Goal: Information Seeking & Learning: Learn about a topic

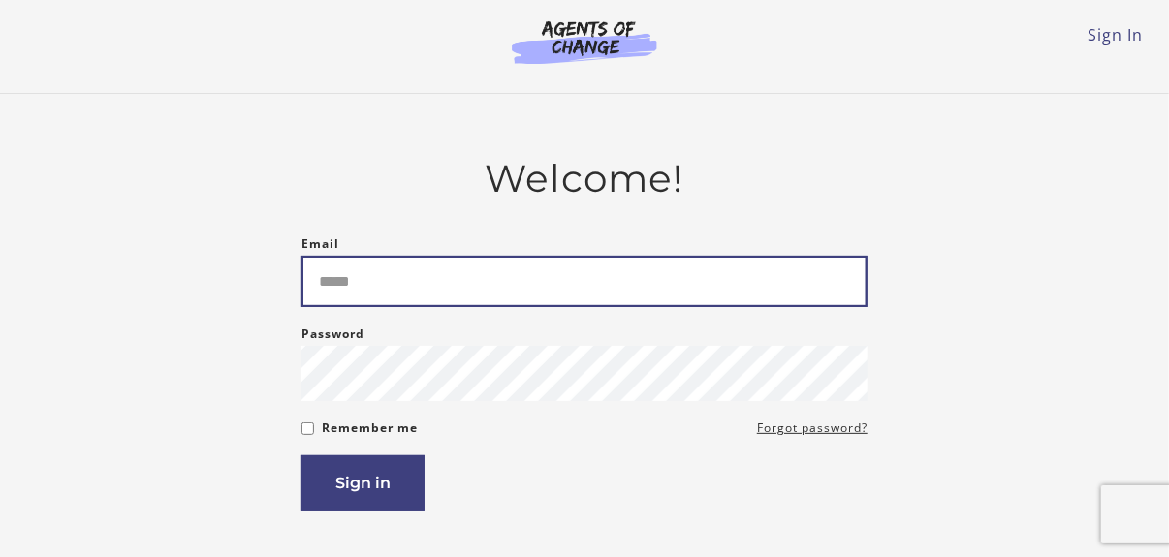
click at [371, 289] on input "Email" at bounding box center [584, 281] width 566 height 51
type input "**********"
click at [301, 455] on button "Sign in" at bounding box center [362, 482] width 123 height 55
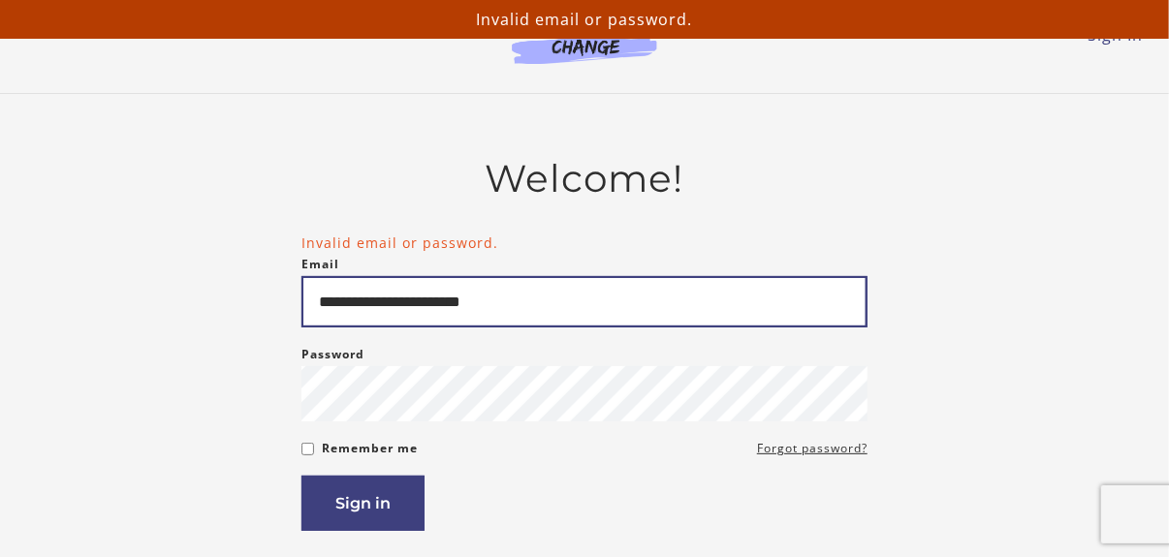
click at [519, 304] on input "**********" at bounding box center [584, 301] width 566 height 51
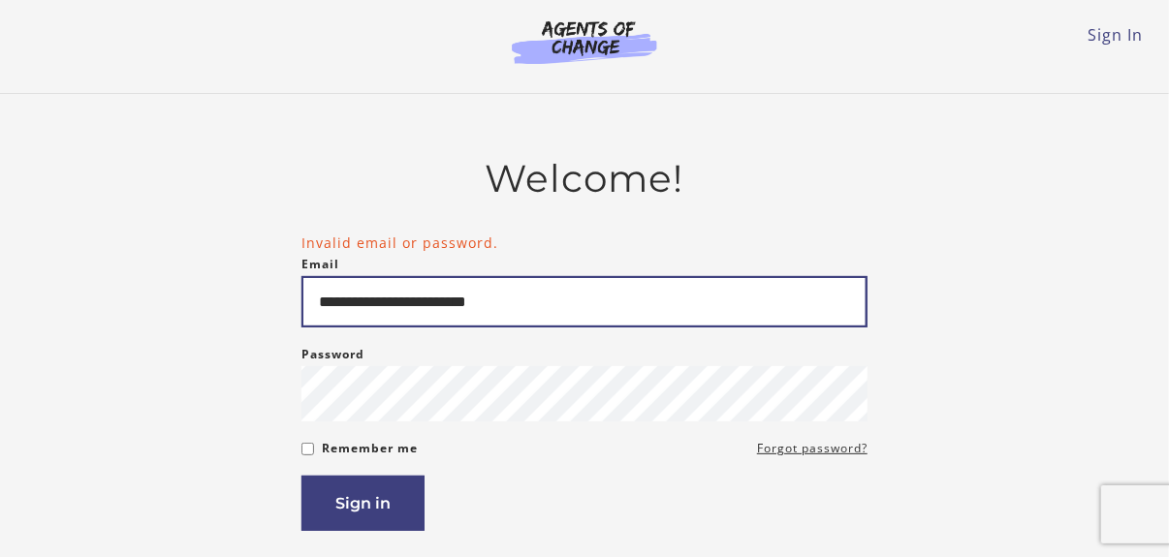
type input "**********"
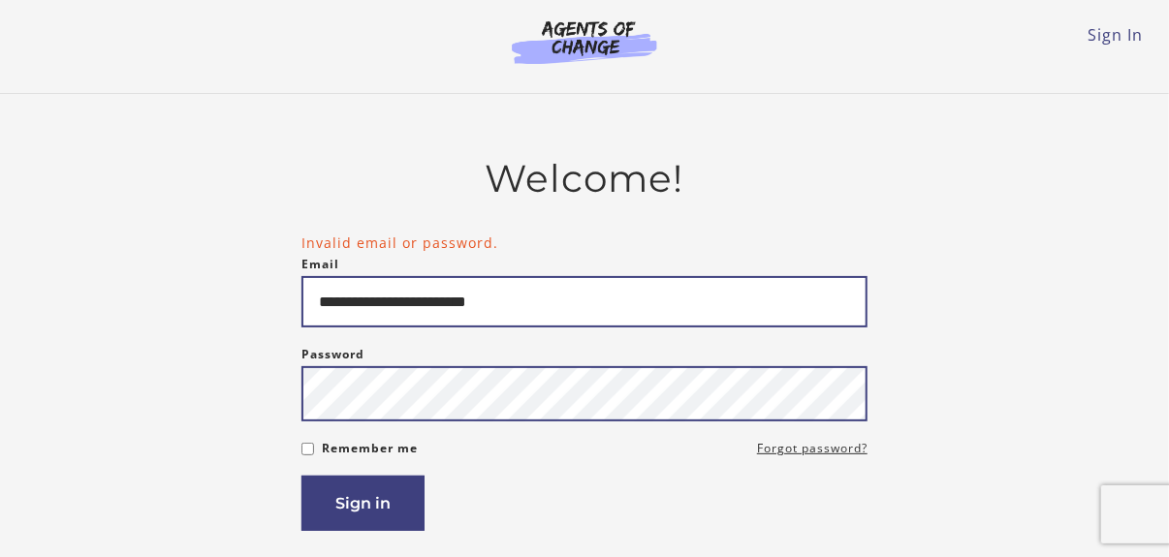
click at [301, 476] on button "Sign in" at bounding box center [362, 503] width 123 height 55
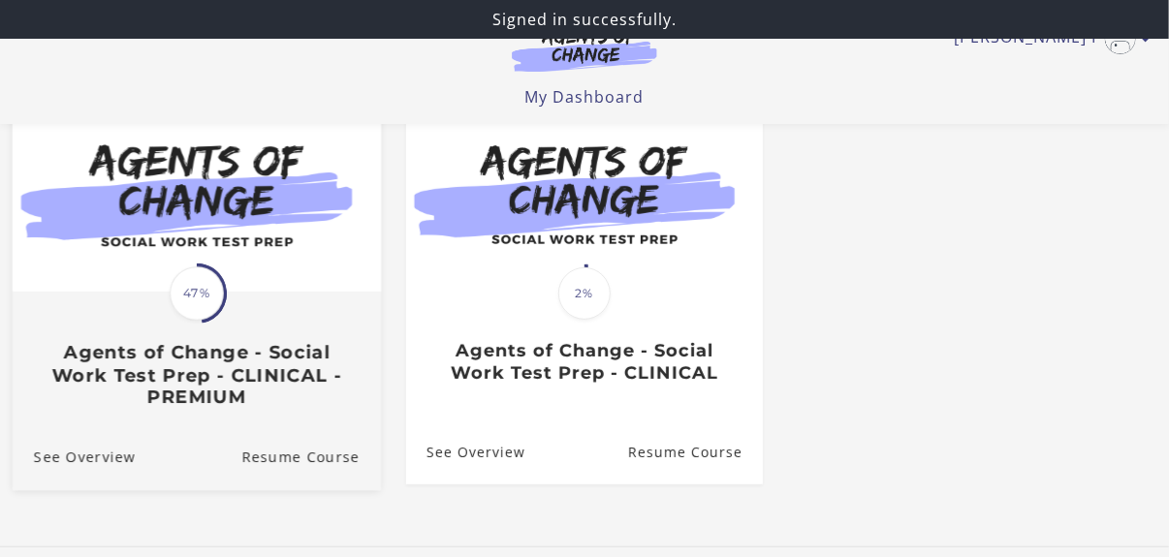
scroll to position [333, 0]
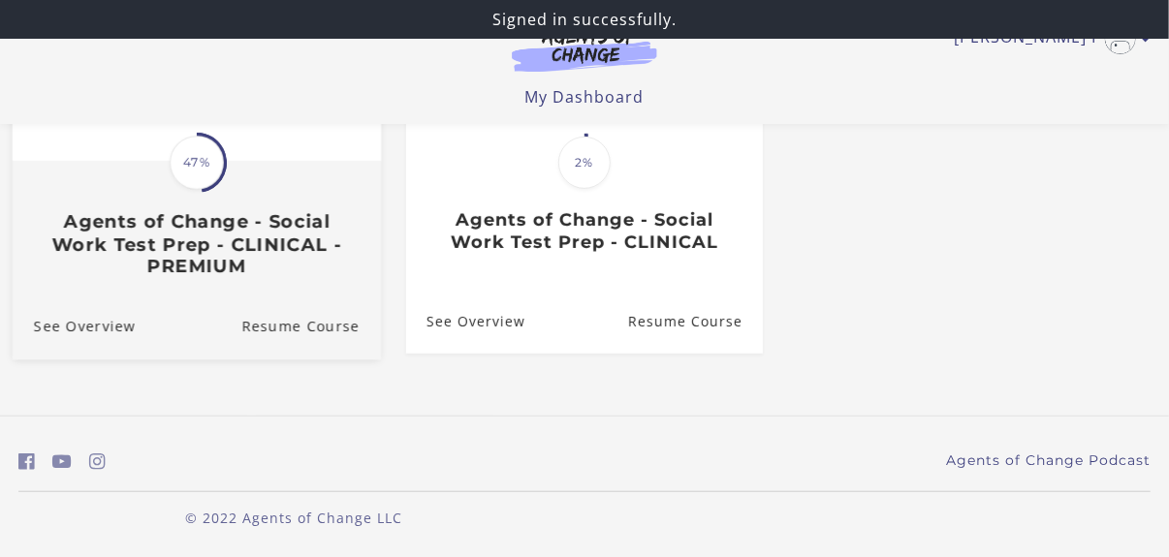
click at [245, 261] on h3 "Agents of Change - Social Work Test Prep - CLINICAL - PREMIUM" at bounding box center [197, 245] width 326 height 68
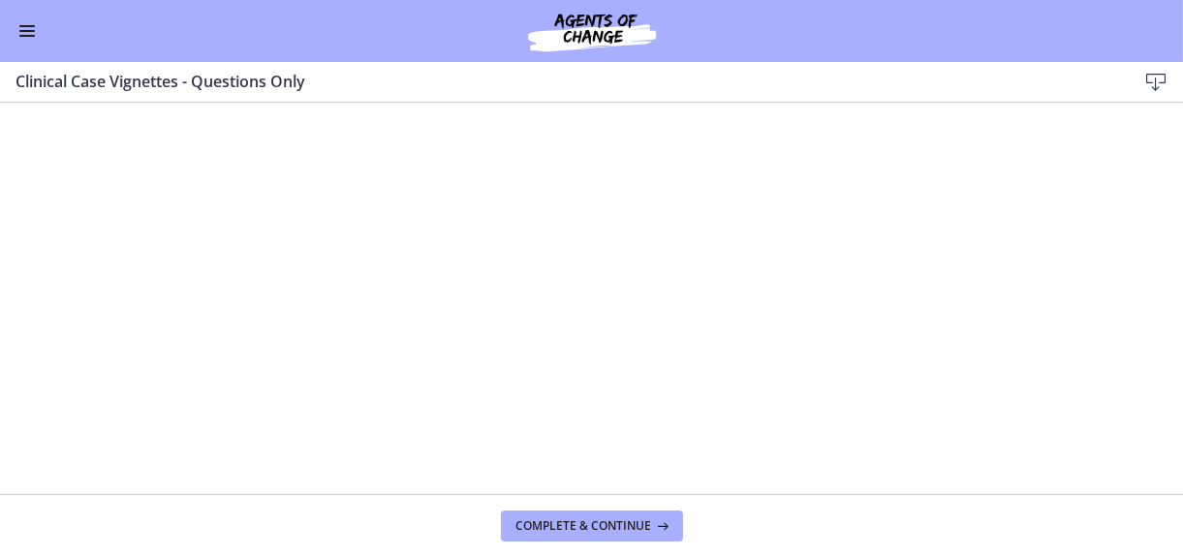
click at [1150, 77] on icon at bounding box center [1155, 82] width 23 height 23
click at [27, 26] on span "Enable menu" at bounding box center [27, 26] width 16 height 2
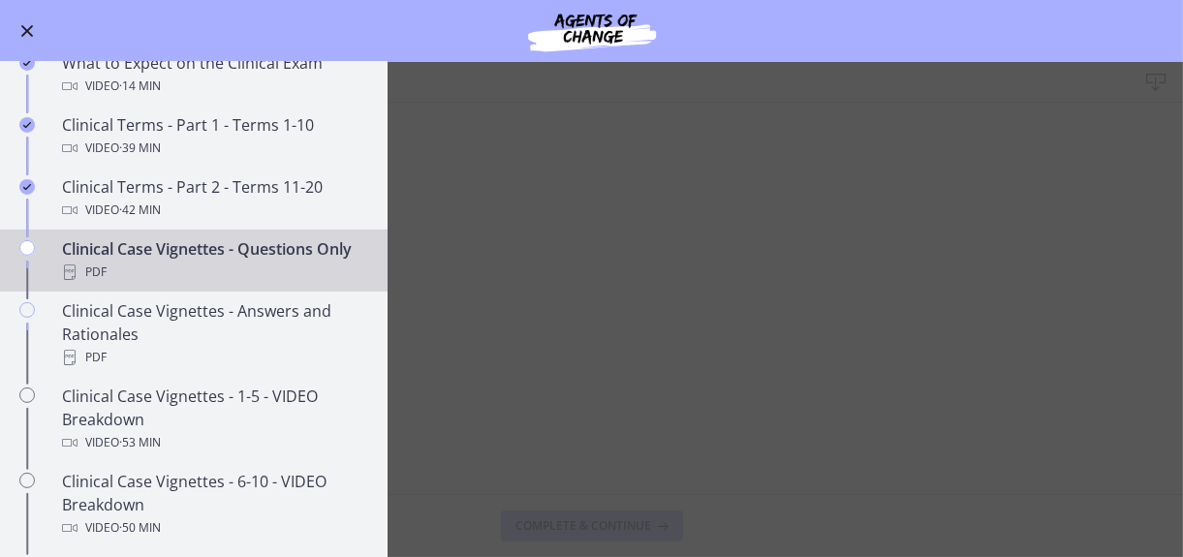
scroll to position [871, 0]
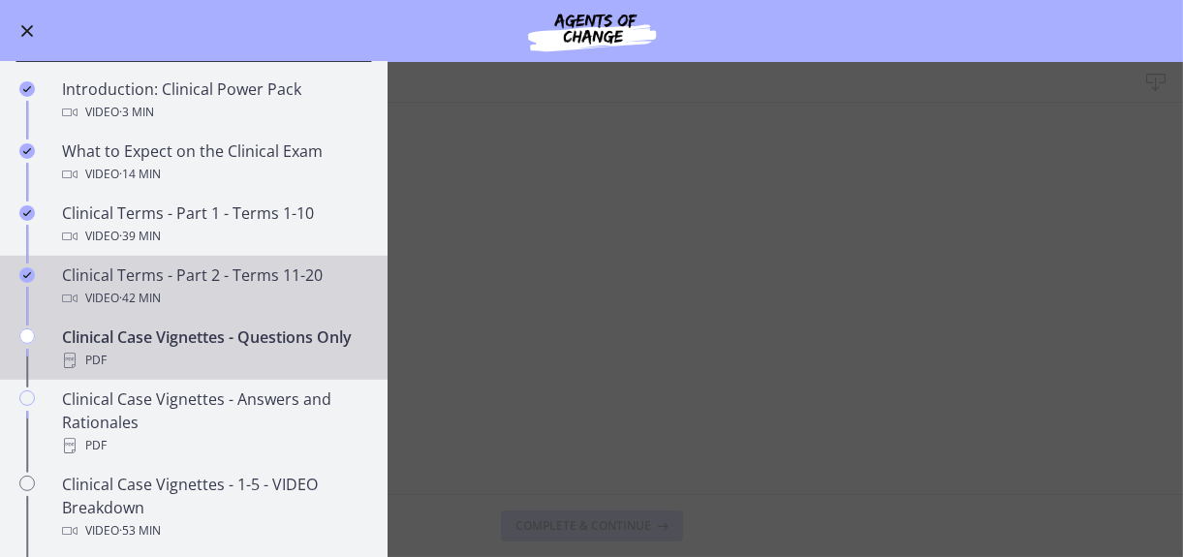
click at [141, 307] on span "· 42 min" at bounding box center [140, 298] width 42 height 23
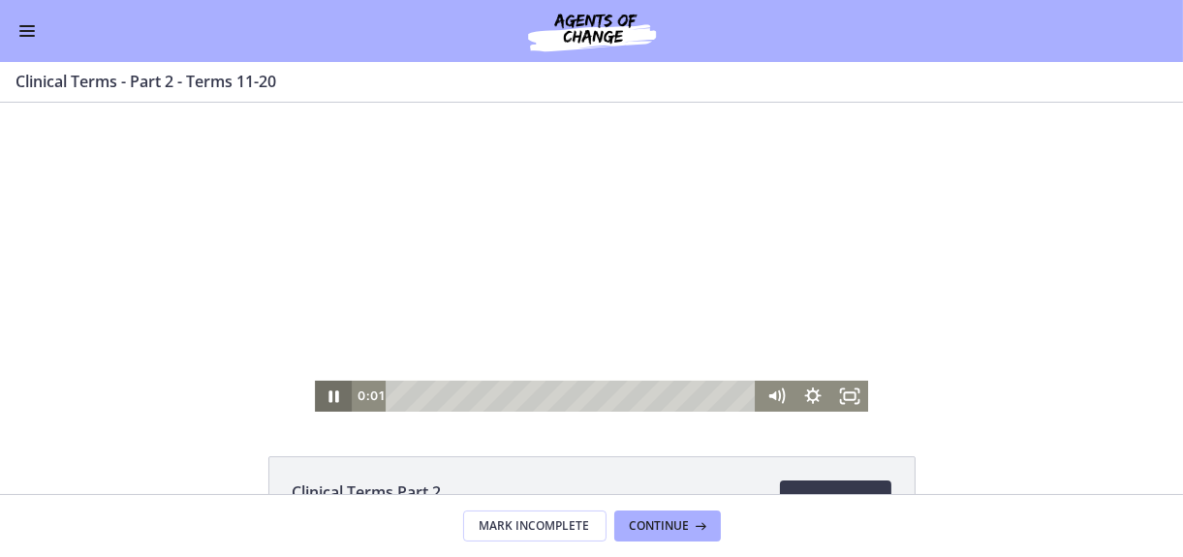
click at [315, 390] on icon "Pause" at bounding box center [333, 395] width 37 height 31
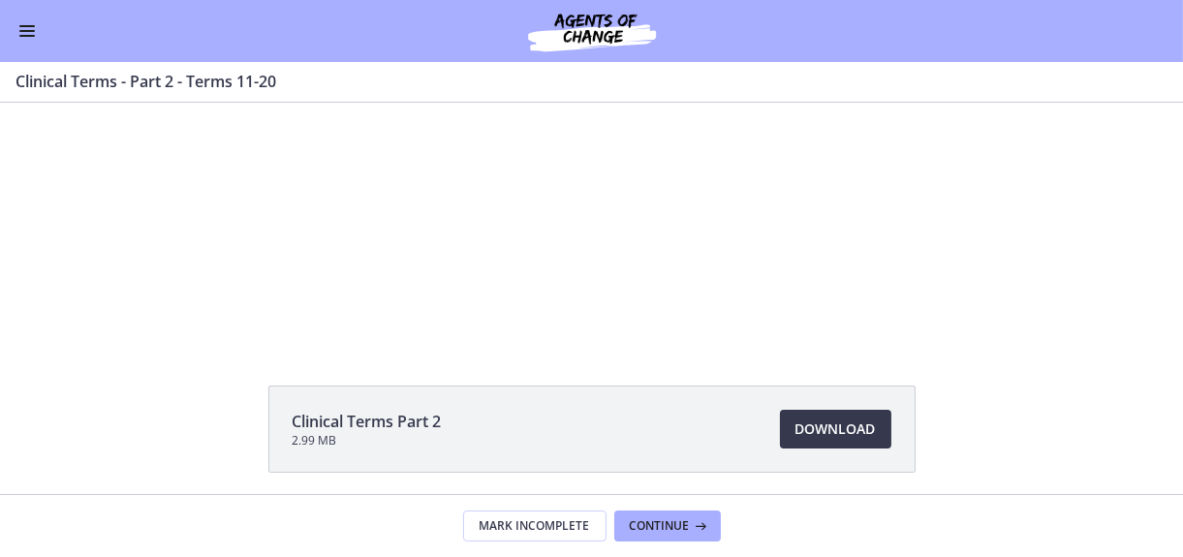
scroll to position [141, 0]
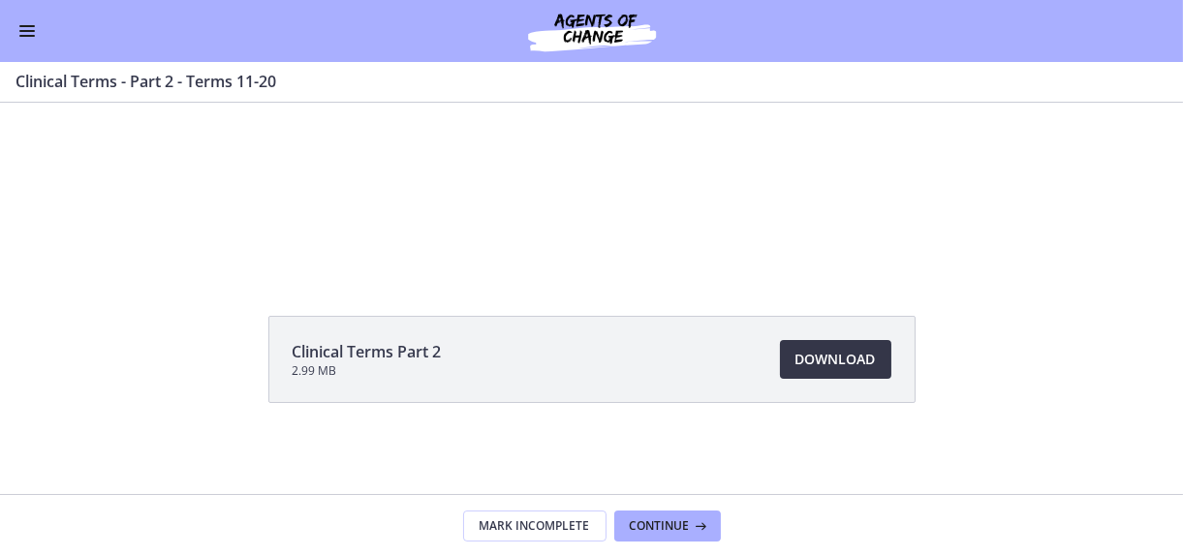
click at [818, 355] on span "Download Opens in a new window" at bounding box center [836, 359] width 80 height 23
click at [32, 26] on button "Enable menu" at bounding box center [27, 30] width 23 height 23
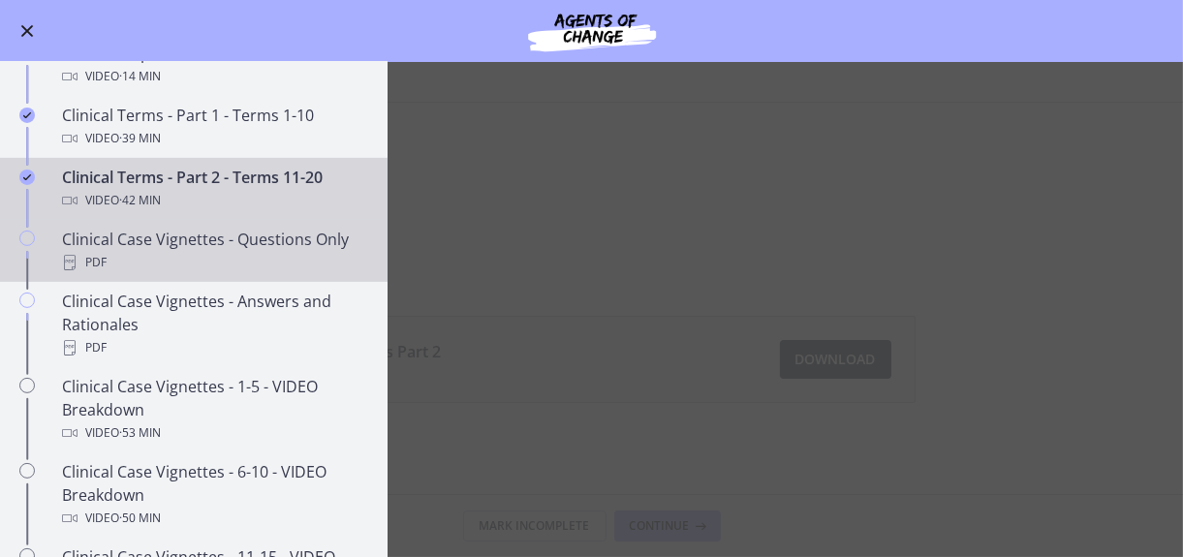
scroll to position [1066, 0]
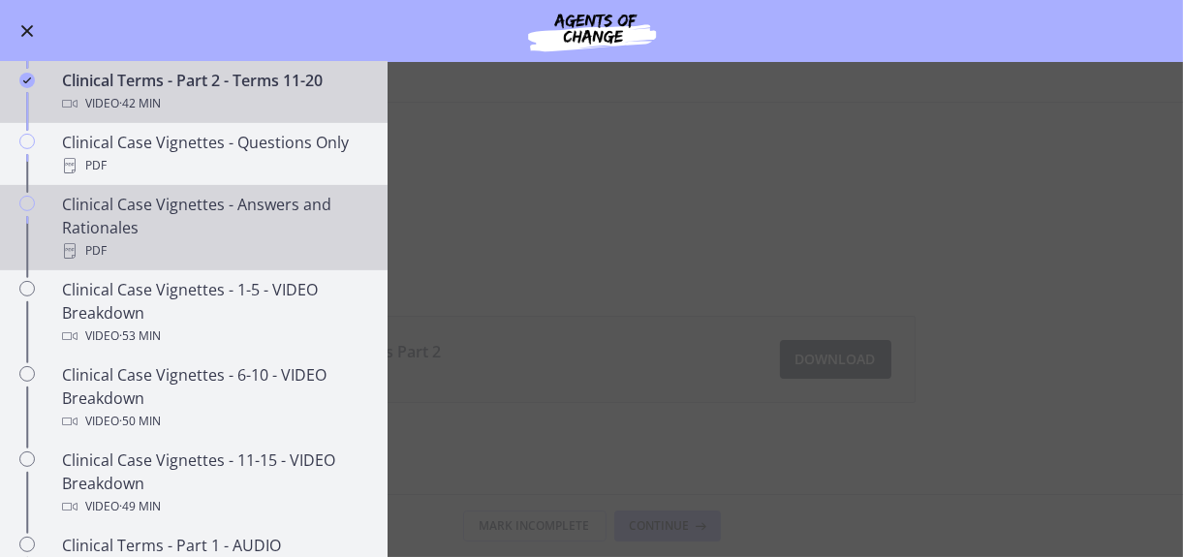
click at [128, 219] on div "Clinical Case Vignettes - Answers and Rationales PDF" at bounding box center [213, 228] width 302 height 70
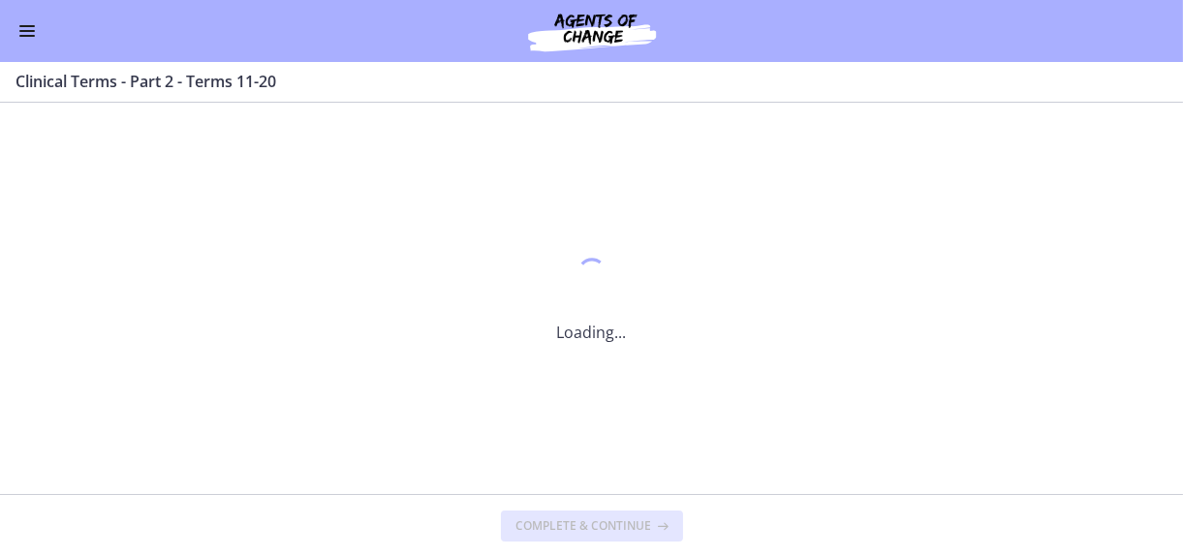
scroll to position [0, 0]
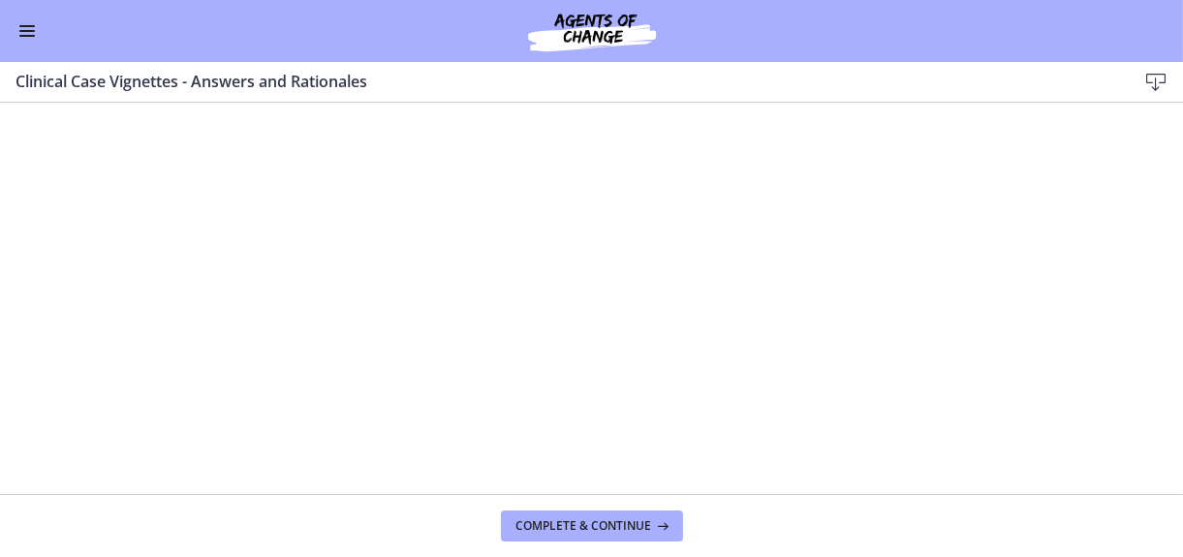
click at [1153, 78] on icon at bounding box center [1155, 82] width 23 height 23
click at [17, 28] on button "Enable menu" at bounding box center [27, 30] width 23 height 23
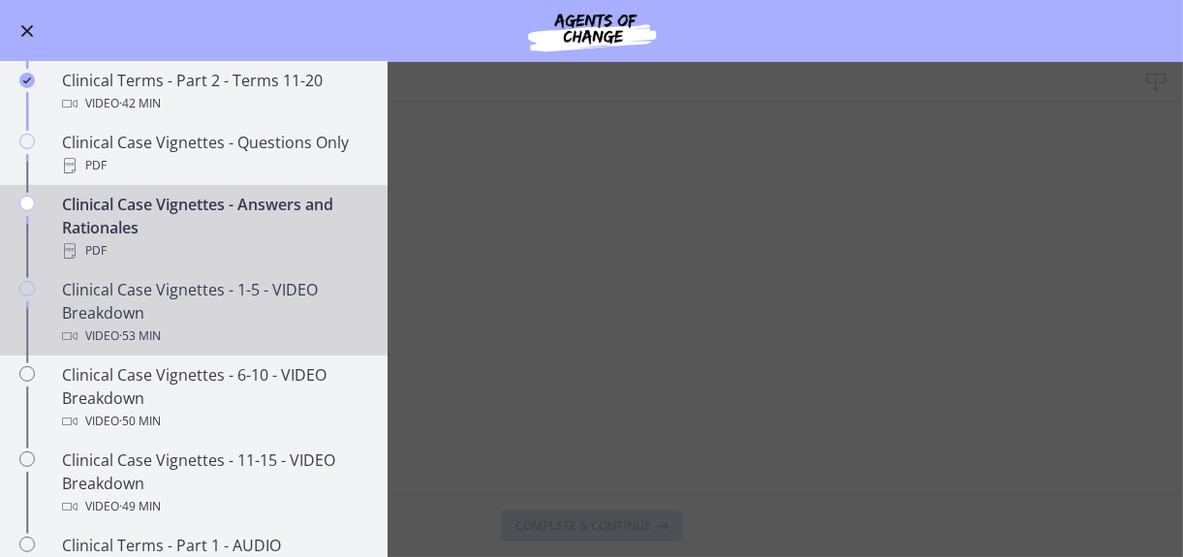
click at [184, 331] on div "Clinical Case Vignettes - 1-5 - VIDEO Breakdown Video · 53 min" at bounding box center [213, 313] width 302 height 70
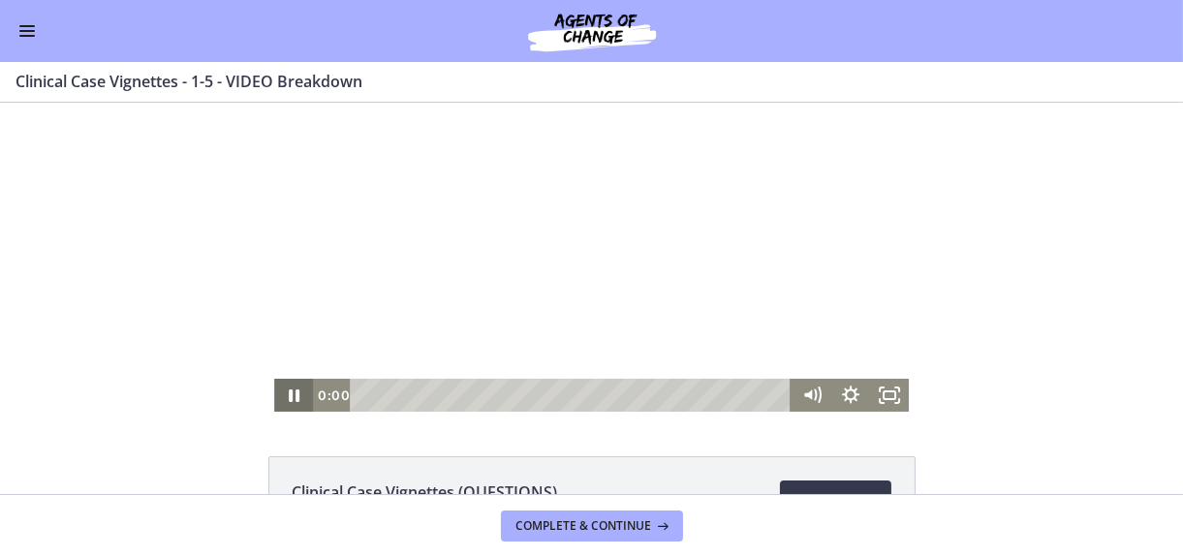
click at [276, 399] on icon "Pause" at bounding box center [293, 394] width 39 height 33
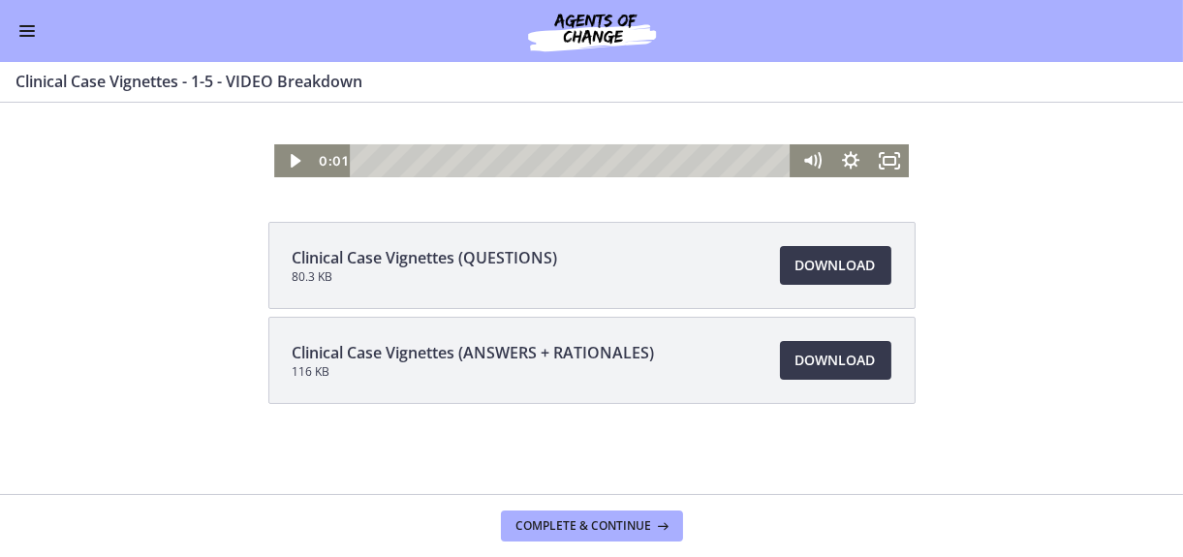
scroll to position [235, 0]
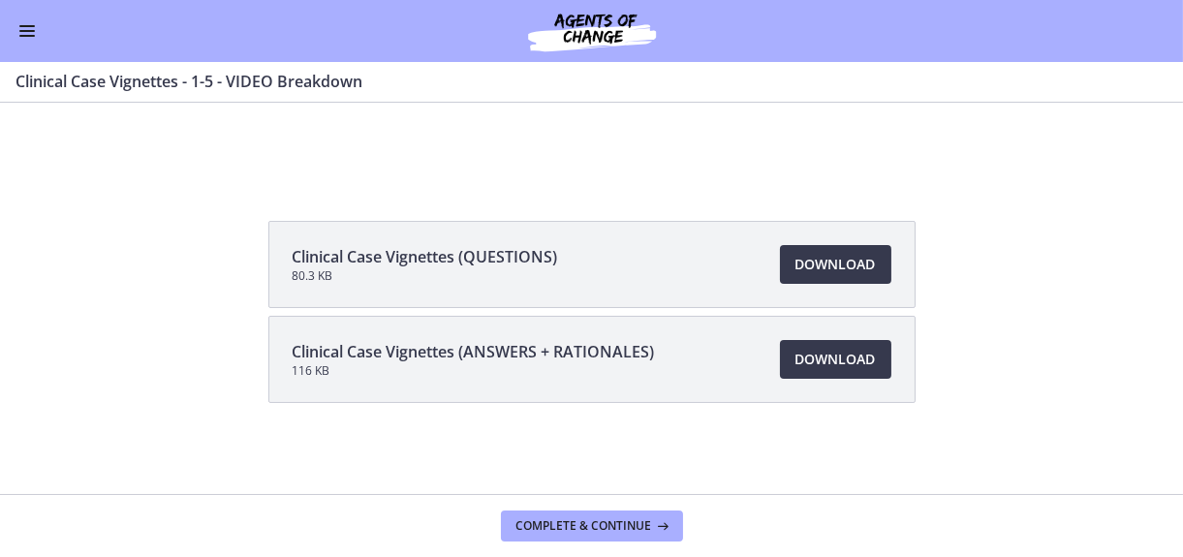
click at [25, 29] on button "Enable menu" at bounding box center [27, 30] width 23 height 23
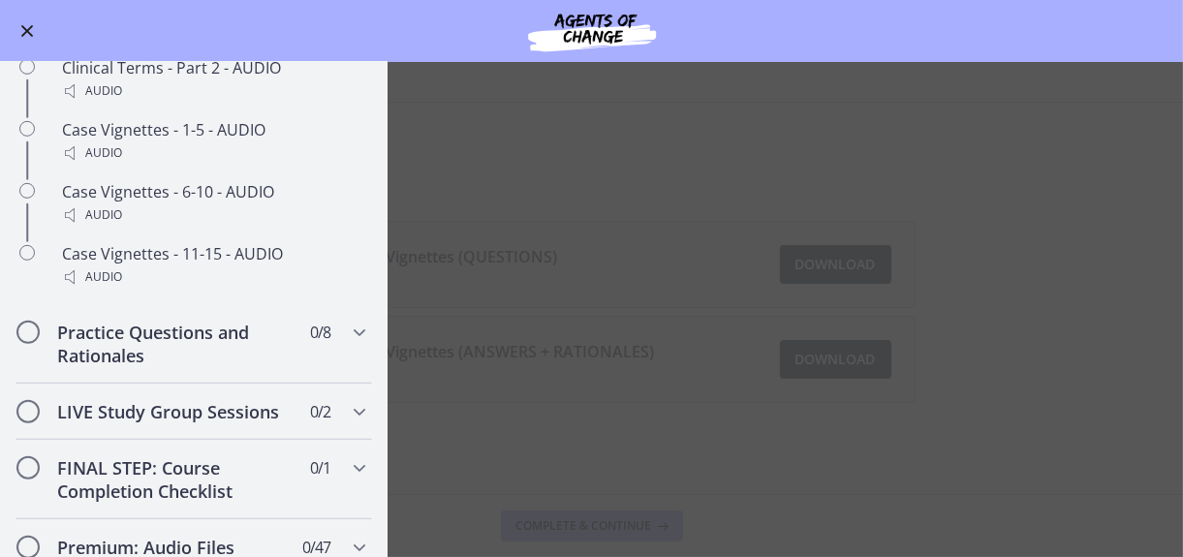
scroll to position [1646, 0]
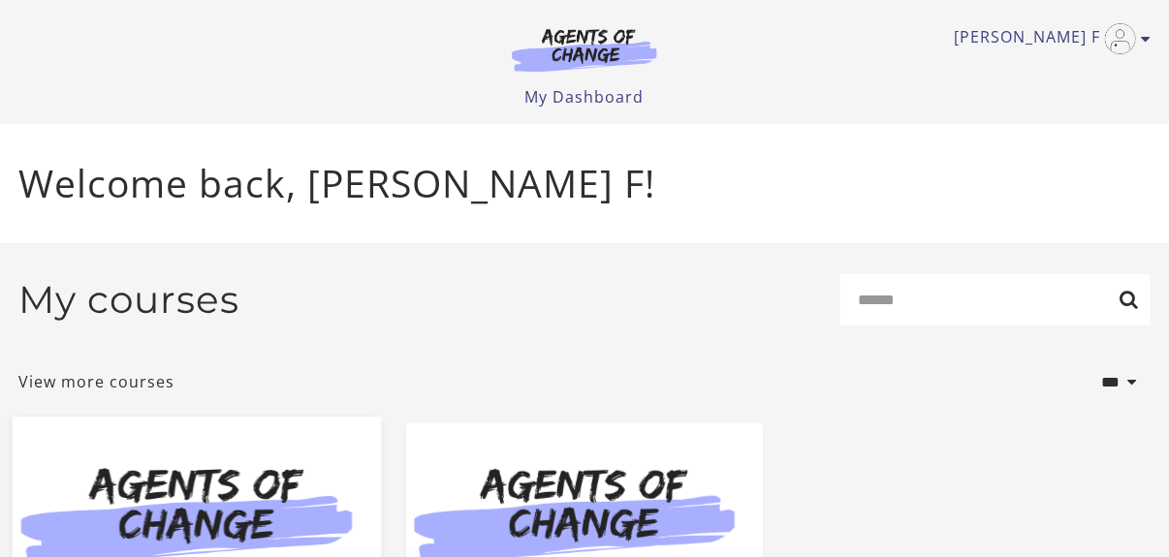
click at [266, 499] on img at bounding box center [197, 517] width 368 height 199
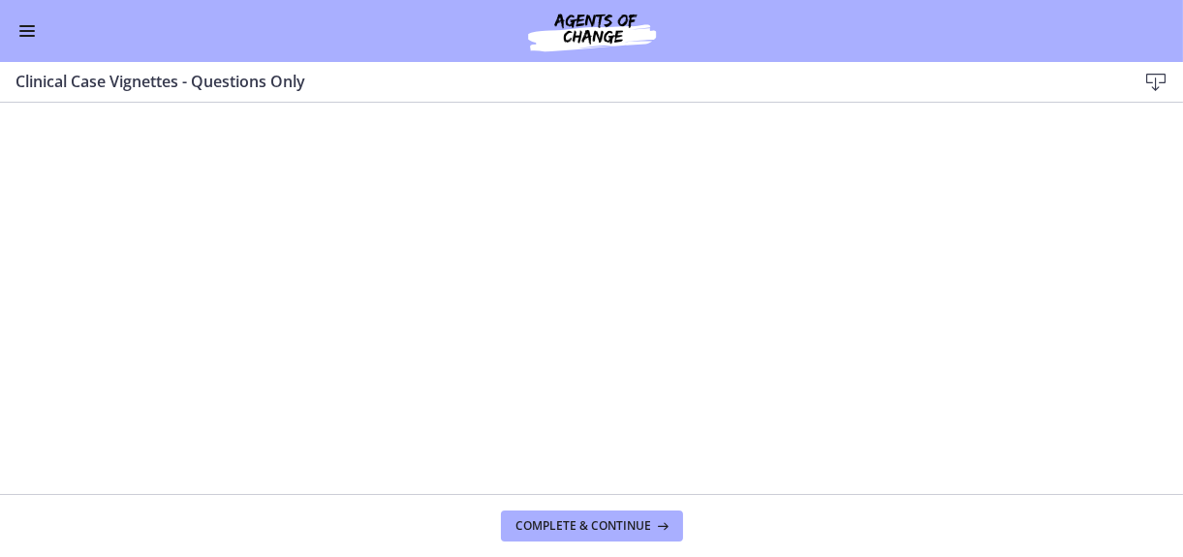
click at [1153, 84] on icon at bounding box center [1155, 82] width 23 height 23
